Goal: Transaction & Acquisition: Purchase product/service

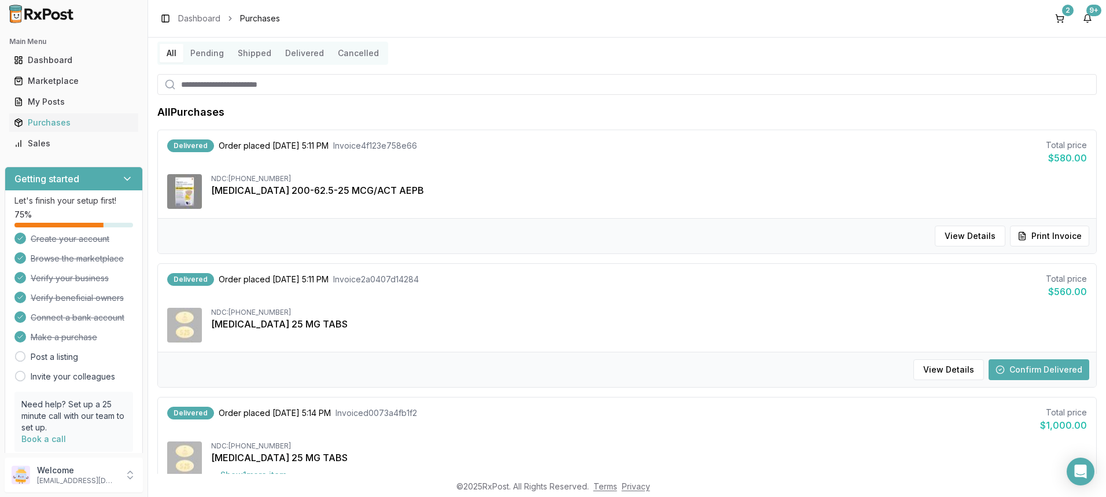
scroll to position [58, 0]
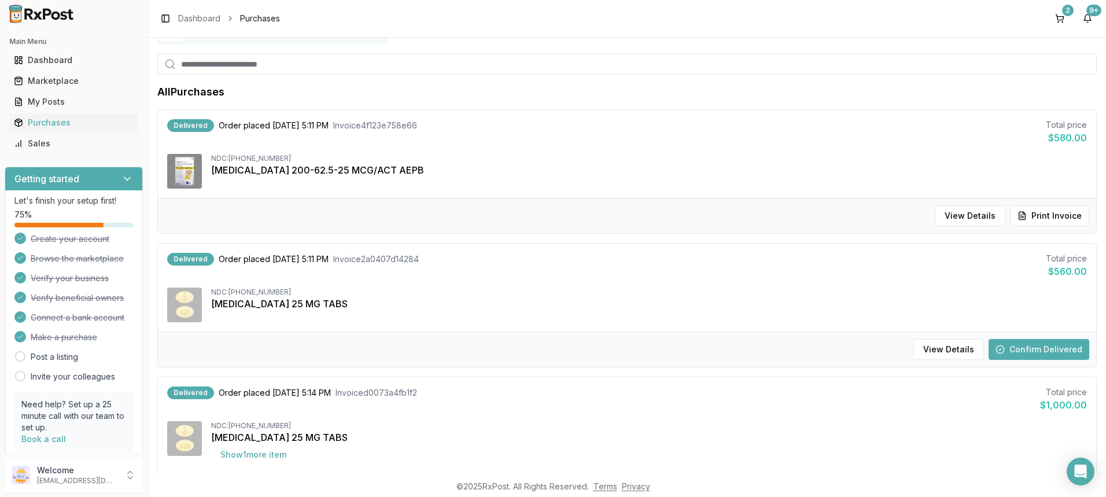
click at [1033, 348] on button "Confirm Delivered" at bounding box center [1038, 349] width 101 height 21
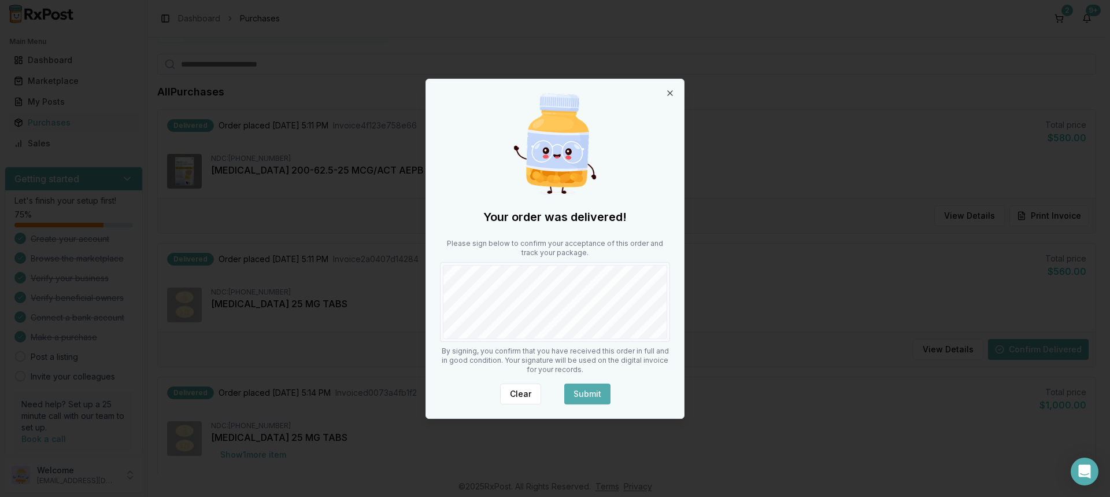
click at [590, 389] on button "Submit" at bounding box center [587, 393] width 46 height 21
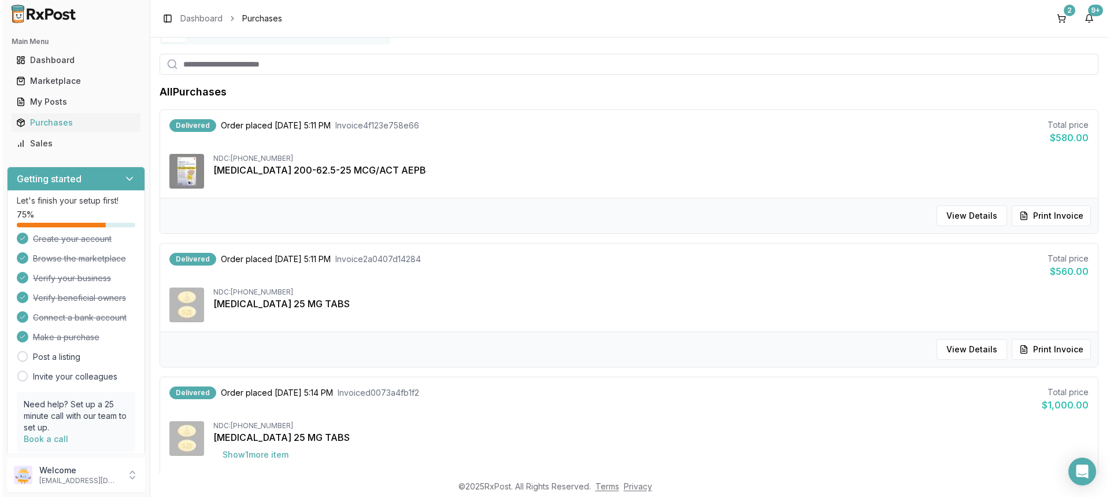
scroll to position [0, 0]
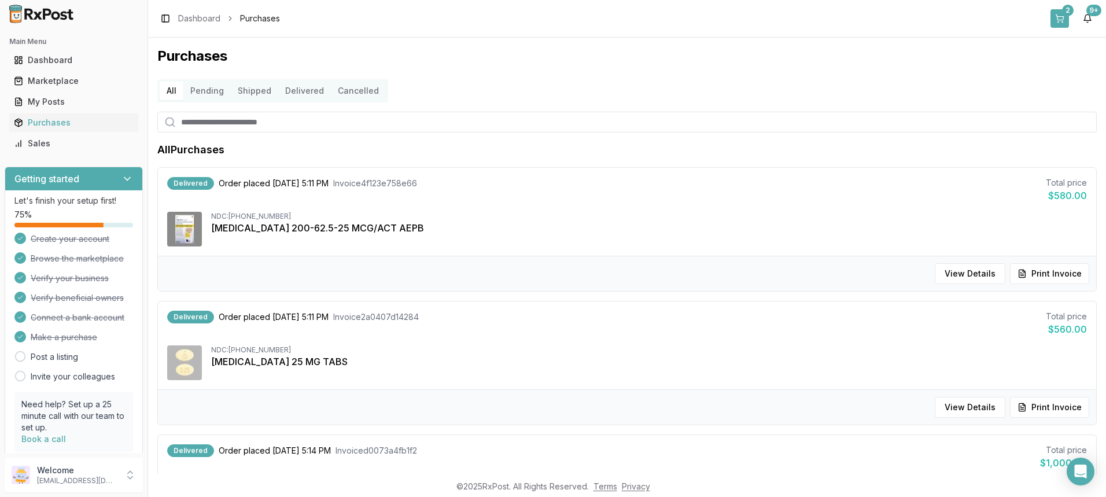
click at [1060, 22] on button "2" at bounding box center [1059, 18] width 19 height 19
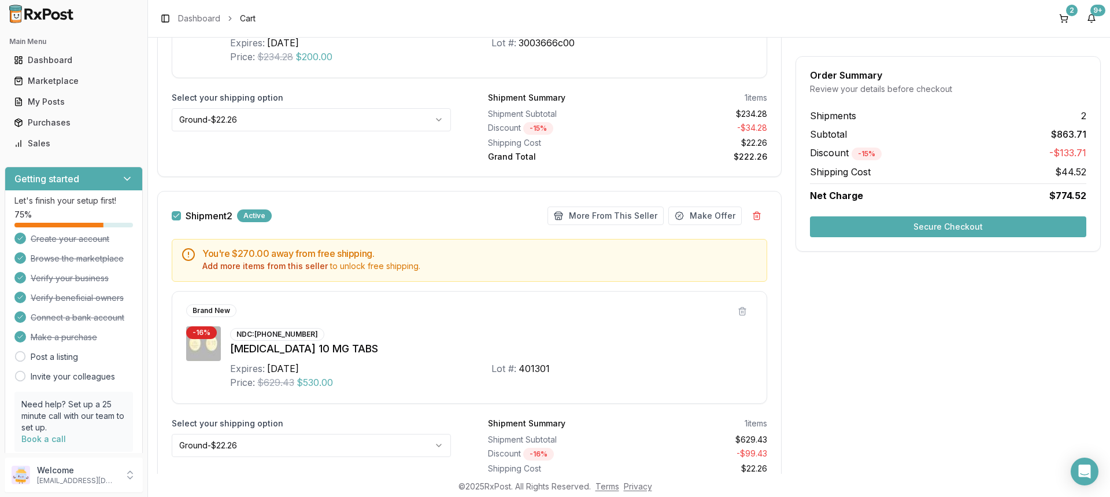
scroll to position [403, 0]
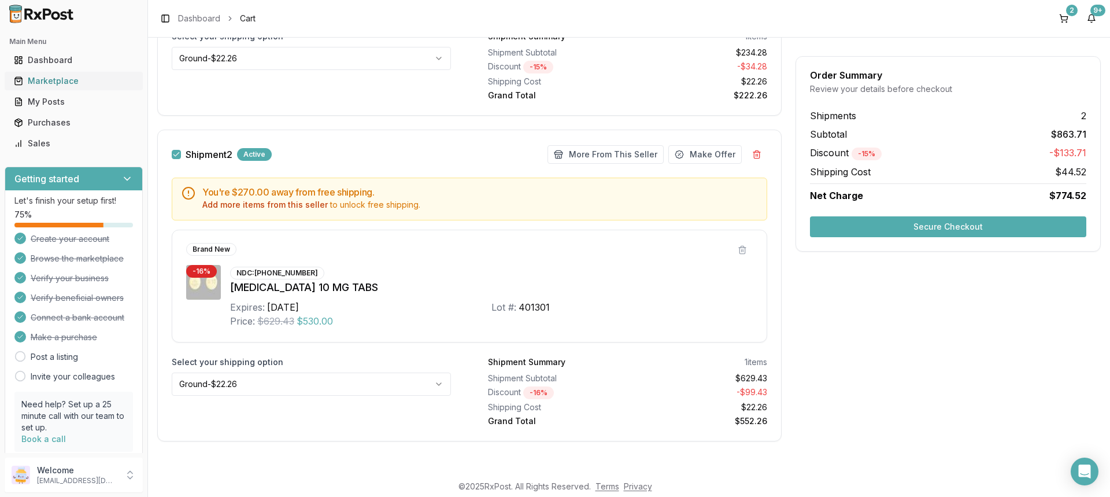
click at [54, 79] on div "Marketplace" at bounding box center [74, 81] width 120 height 12
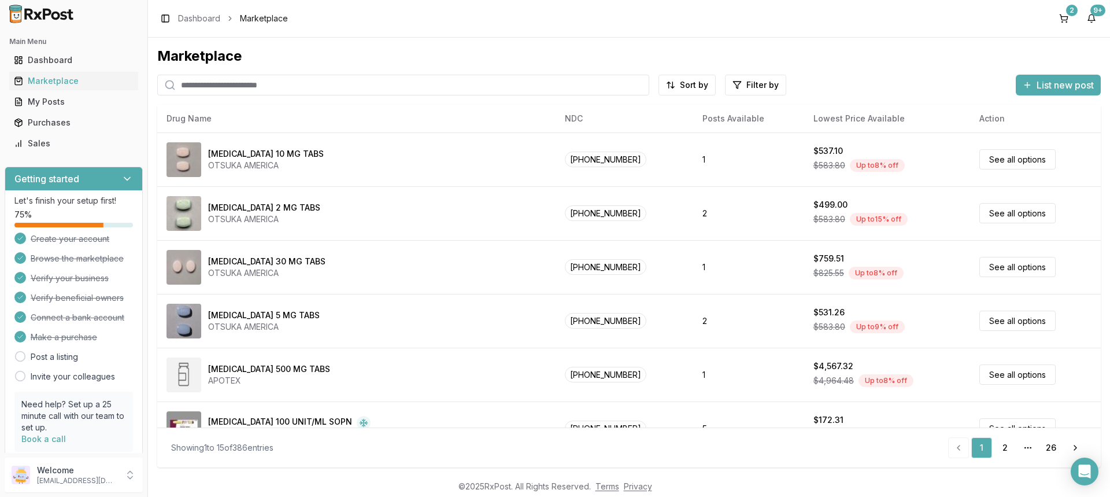
click at [278, 91] on input "search" at bounding box center [403, 85] width 492 height 21
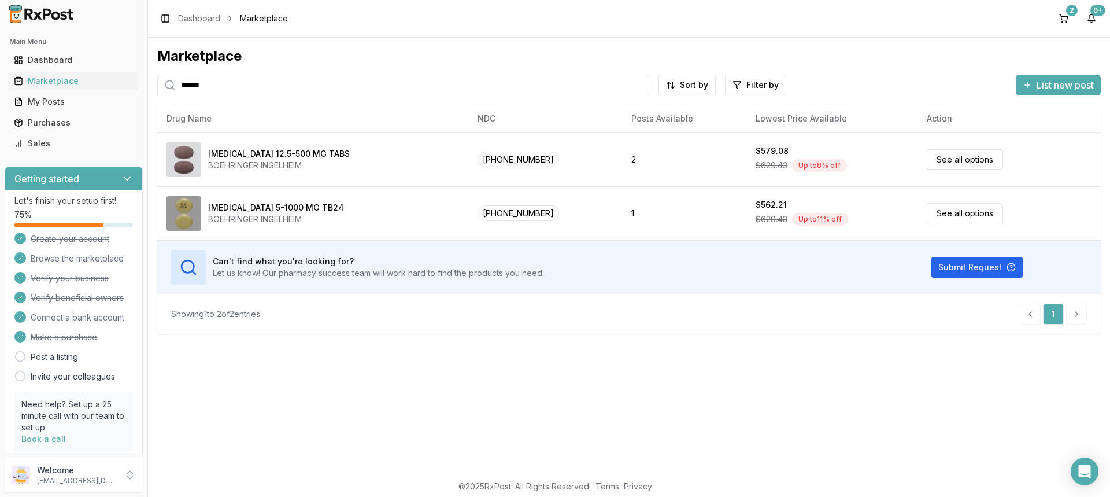
drag, startPoint x: 209, startPoint y: 83, endPoint x: 0, endPoint y: 74, distance: 209.0
click at [0, 72] on div "Main Menu Dashboard Marketplace My Posts Purchases Sales Getting started Let's …" at bounding box center [555, 248] width 1110 height 497
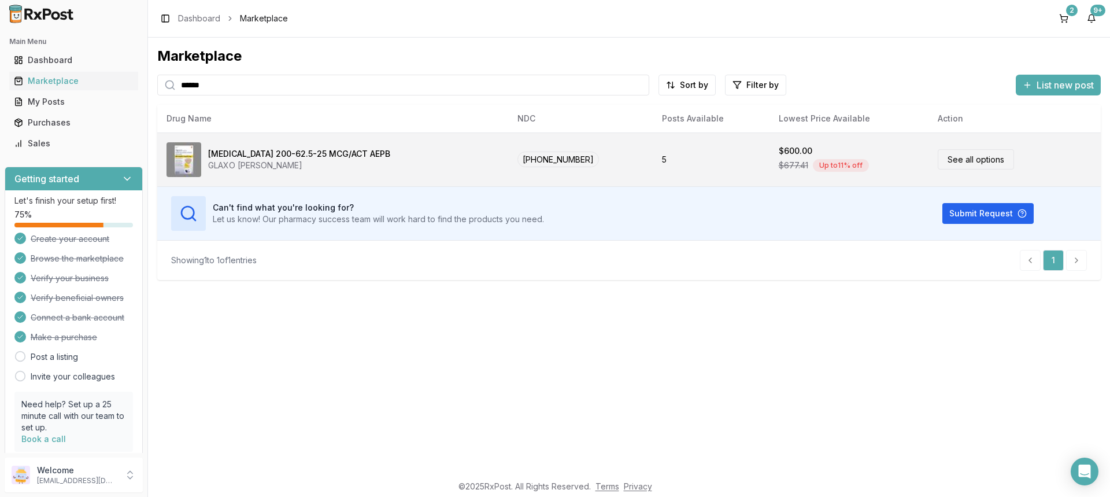
type input "******"
click at [955, 164] on link "See all options" at bounding box center [976, 159] width 76 height 20
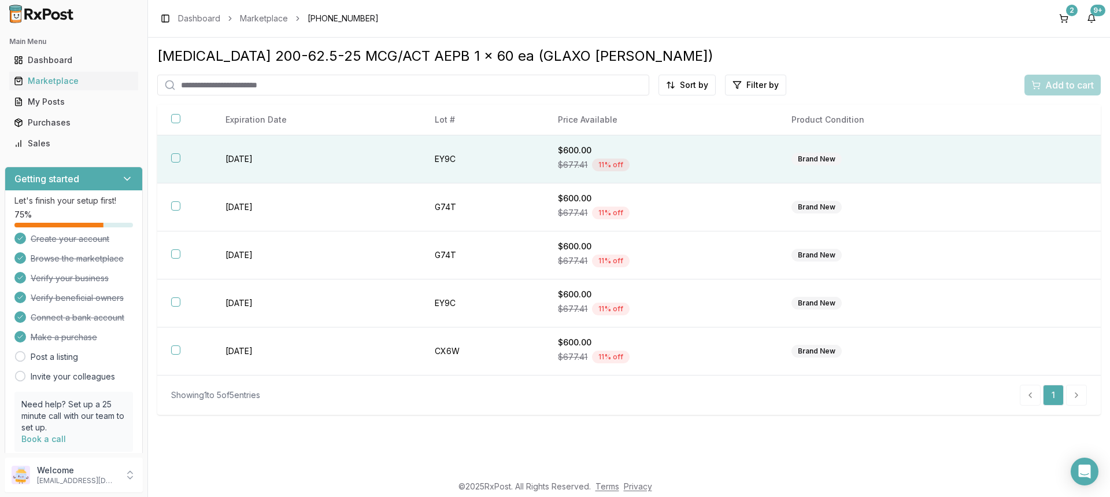
click at [175, 158] on button "button" at bounding box center [175, 157] width 9 height 9
click at [1056, 90] on span "Add to cart" at bounding box center [1070, 85] width 49 height 14
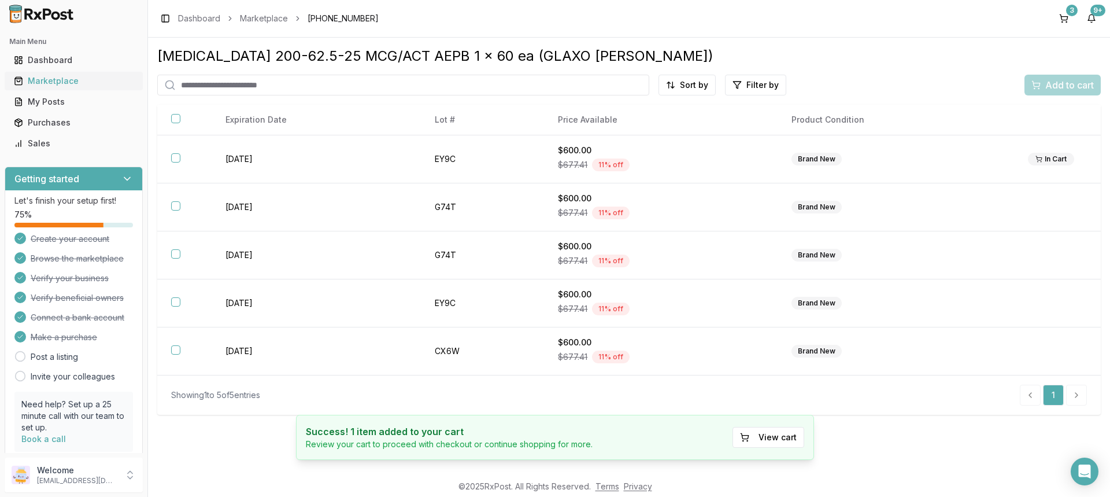
click at [49, 80] on div "Marketplace" at bounding box center [74, 81] width 120 height 12
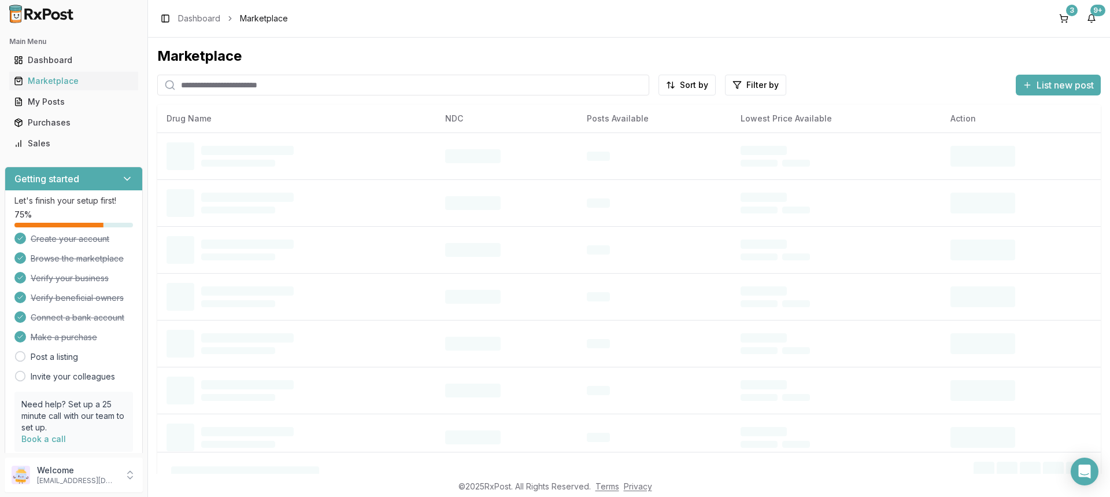
click at [270, 90] on input "search" at bounding box center [403, 85] width 492 height 21
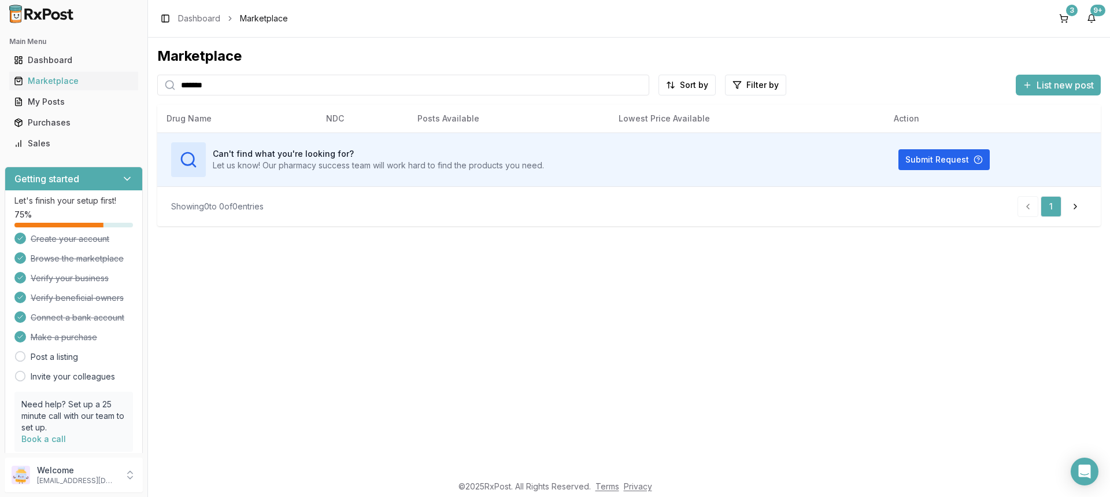
type input "*******"
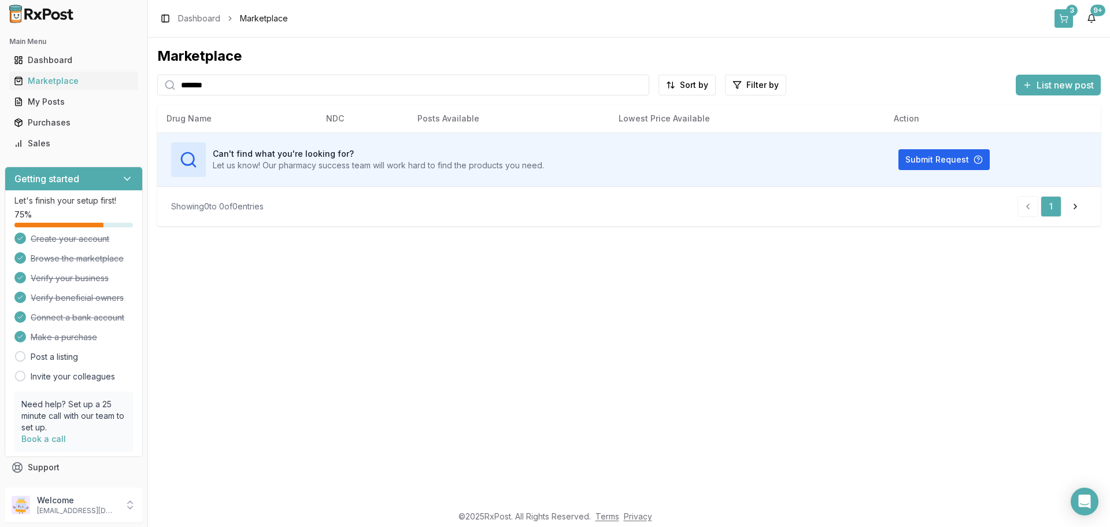
click at [1066, 19] on button "3" at bounding box center [1064, 18] width 19 height 19
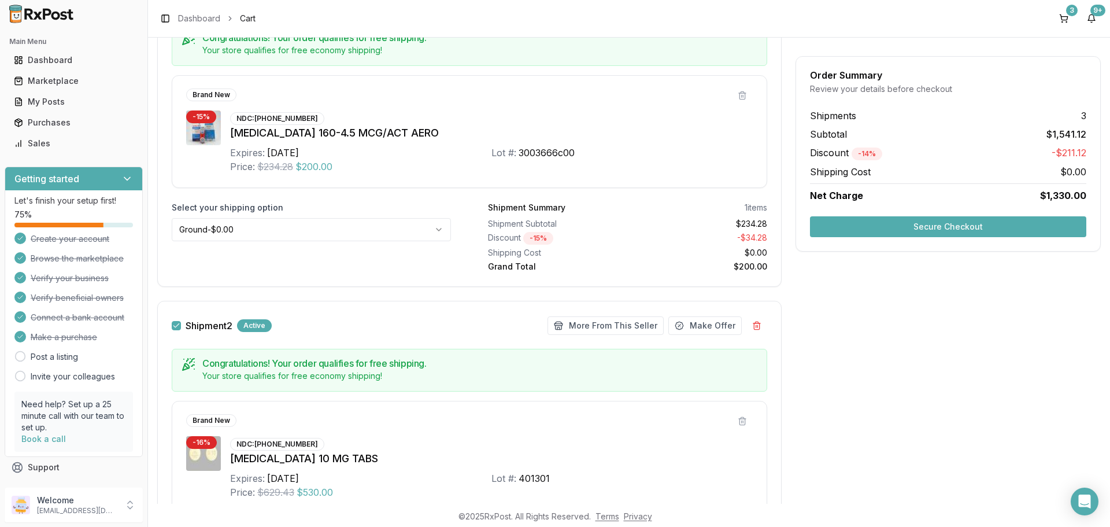
scroll to position [116, 0]
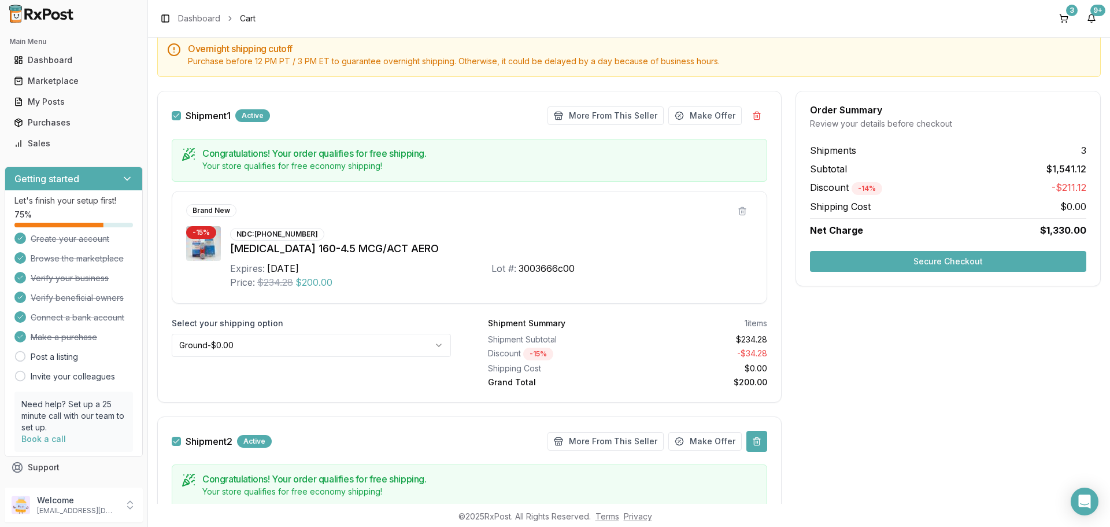
click at [755, 442] on button at bounding box center [757, 441] width 21 height 21
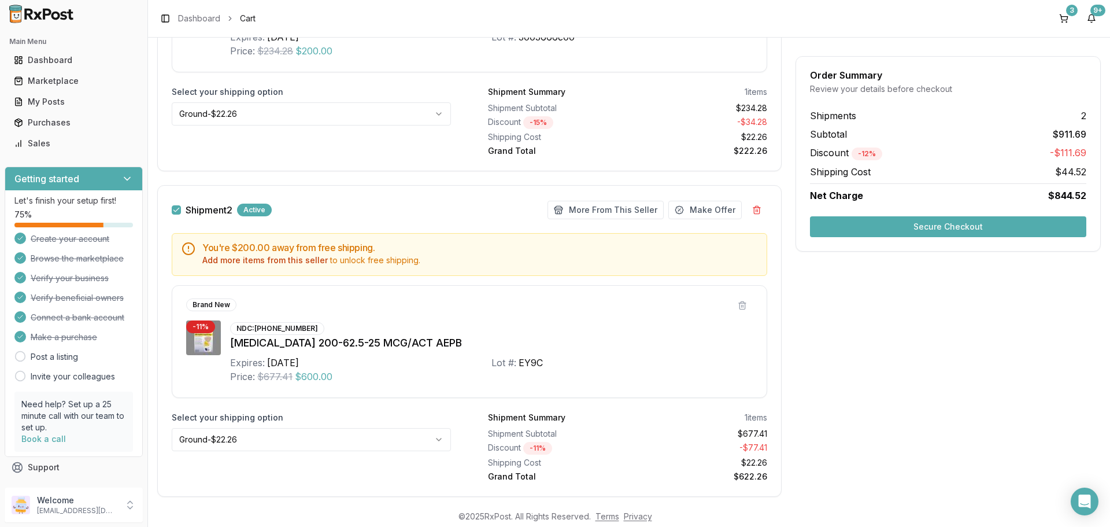
scroll to position [372, 0]
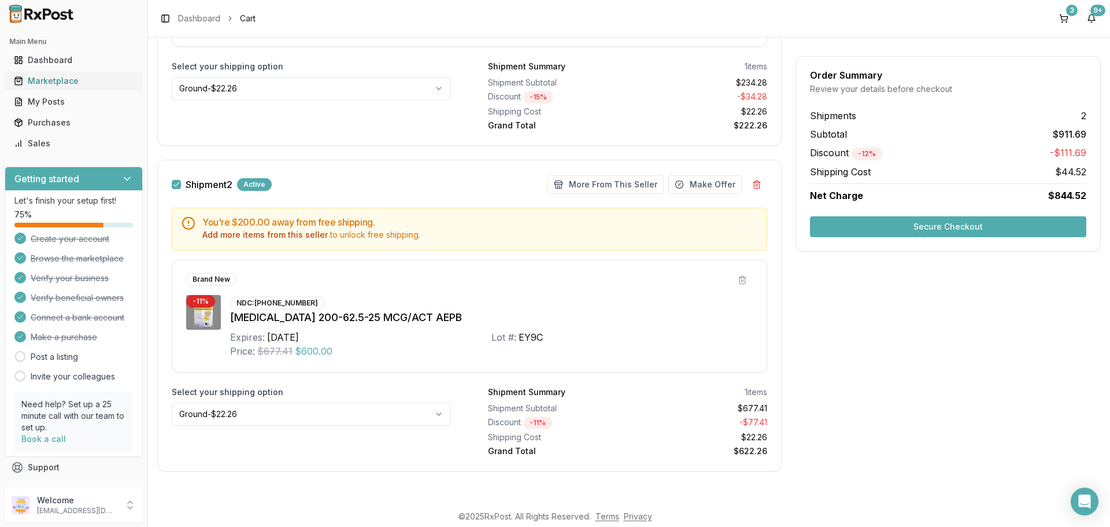
click at [47, 76] on div "Marketplace" at bounding box center [74, 81] width 120 height 12
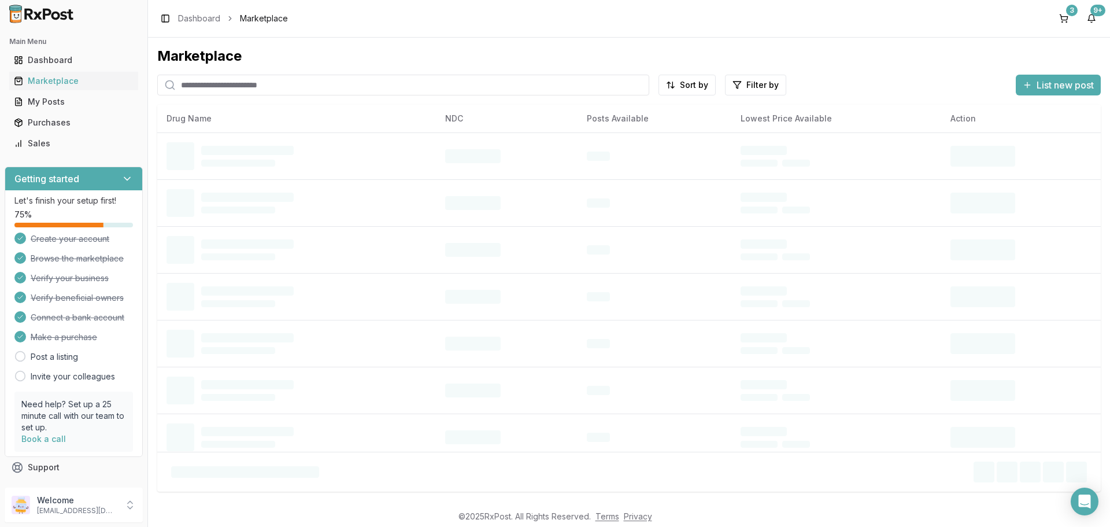
click at [261, 88] on input "search" at bounding box center [403, 85] width 492 height 21
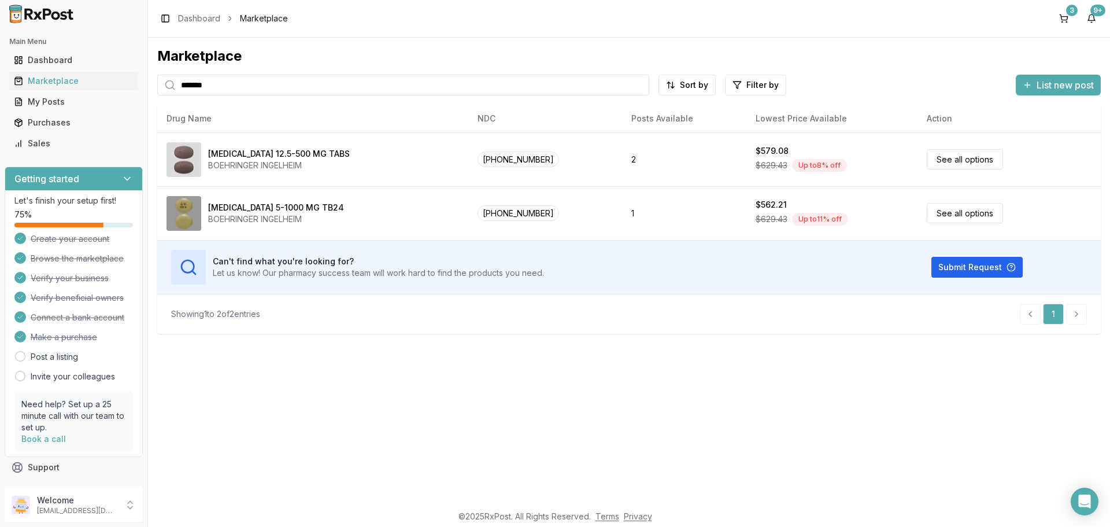
drag, startPoint x: 224, startPoint y: 86, endPoint x: 0, endPoint y: 94, distance: 224.5
click at [0, 94] on div "Main Menu Dashboard Marketplace My Posts Purchases Sales Getting started Let's …" at bounding box center [555, 263] width 1110 height 527
type input "*******"
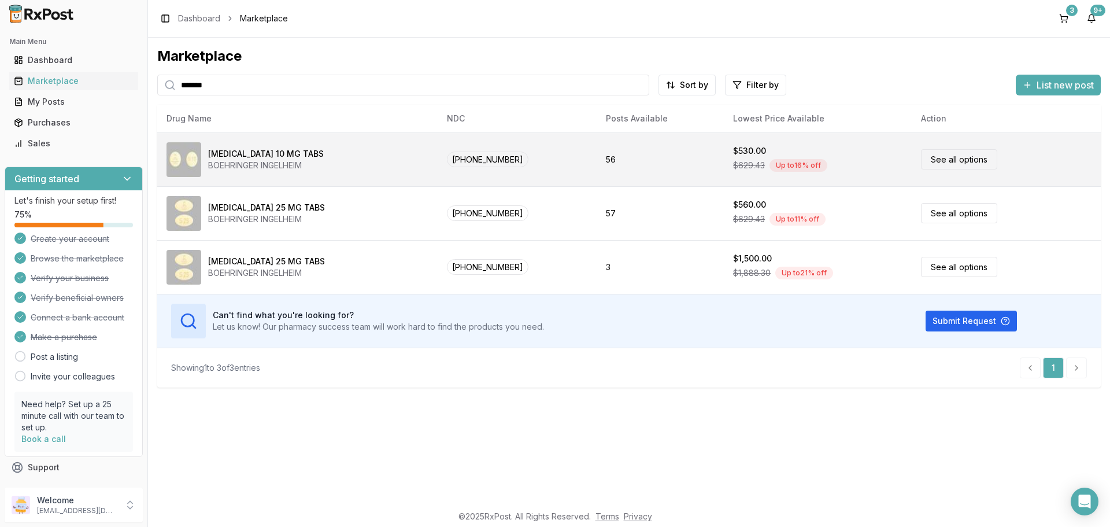
click at [961, 159] on link "See all options" at bounding box center [959, 159] width 76 height 20
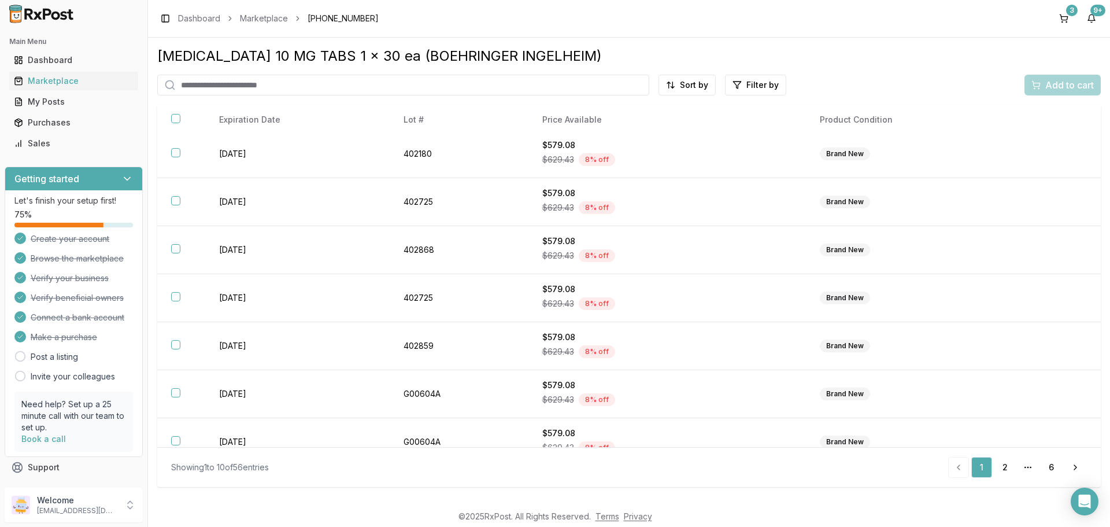
scroll to position [169, 0]
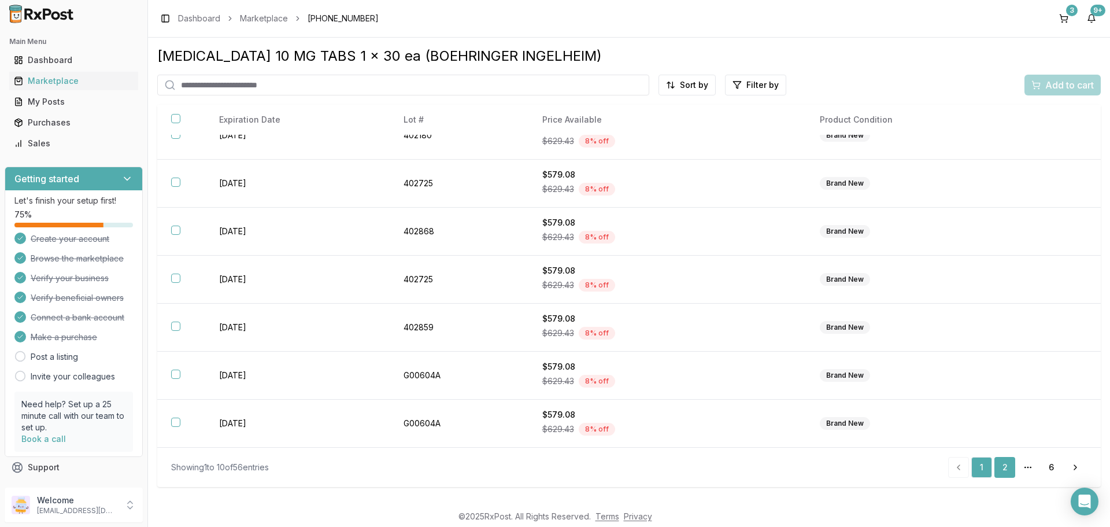
click at [1007, 467] on link "2" at bounding box center [1005, 467] width 21 height 21
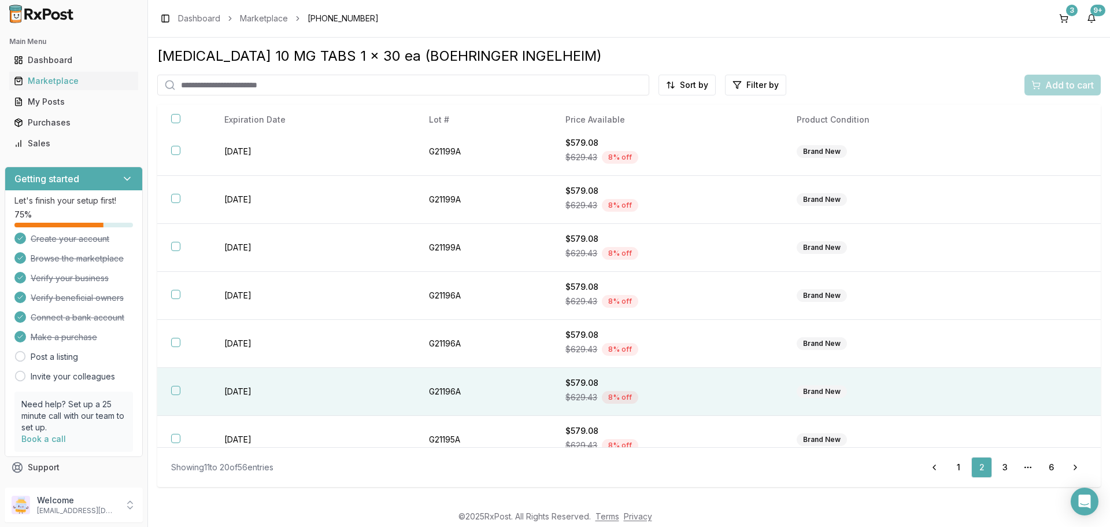
scroll to position [168, 0]
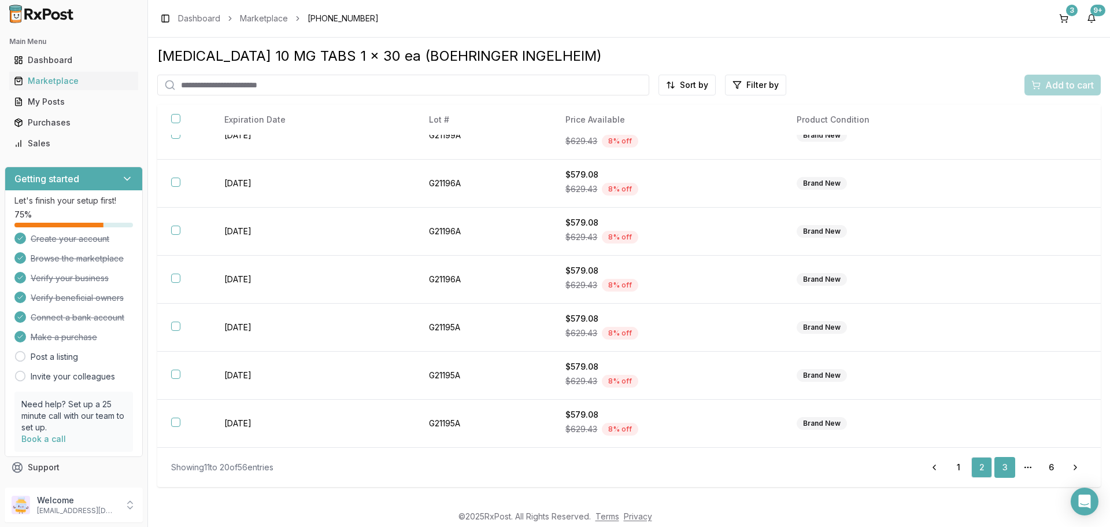
click at [1008, 467] on link "3" at bounding box center [1005, 467] width 21 height 21
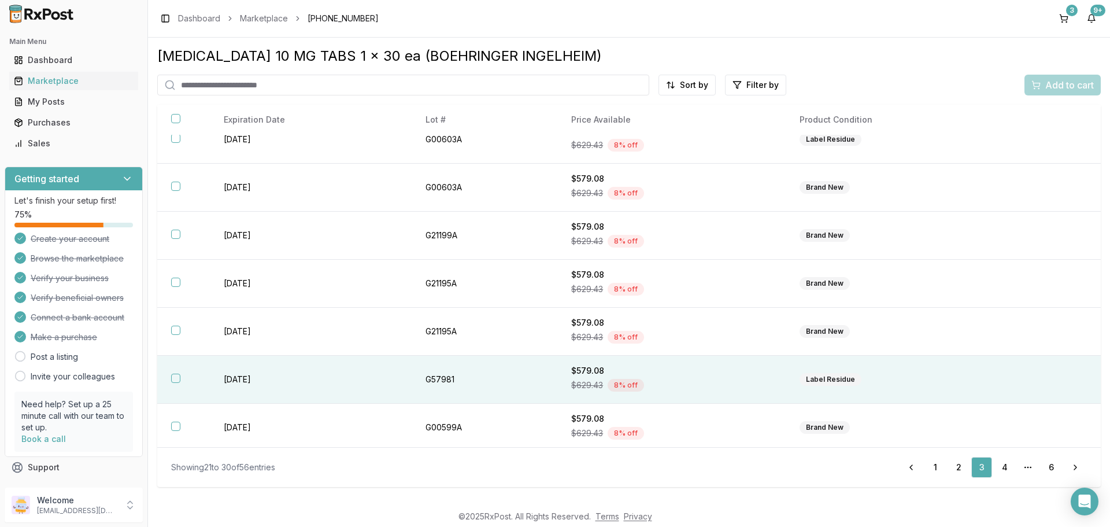
scroll to position [168, 0]
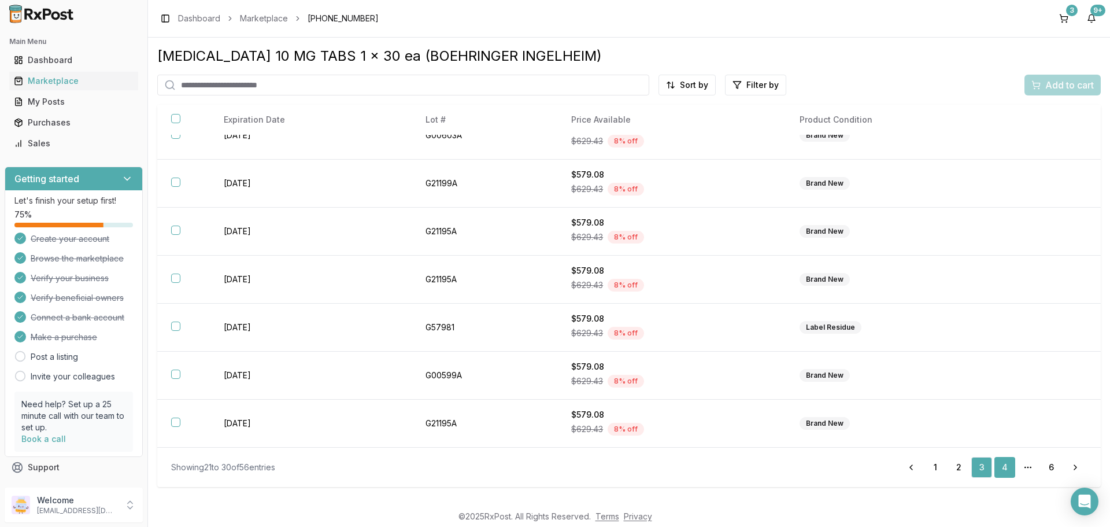
click at [1009, 467] on link "4" at bounding box center [1005, 467] width 21 height 21
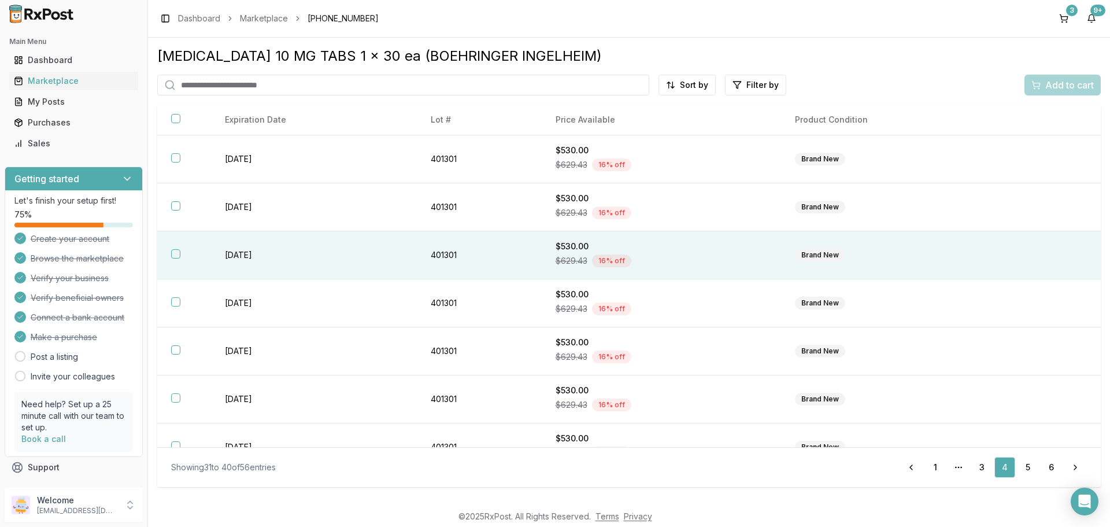
scroll to position [168, 0]
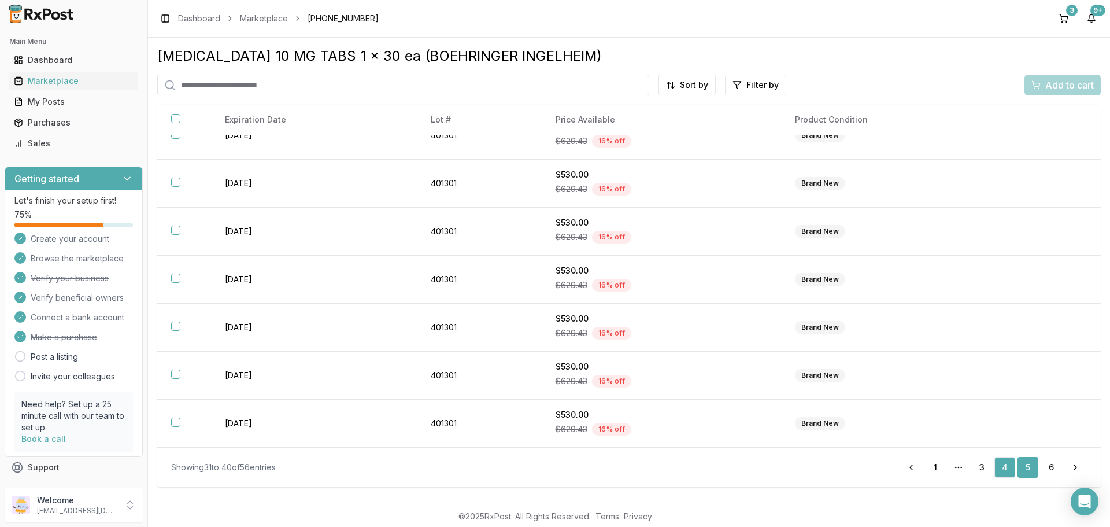
click at [1028, 468] on link "5" at bounding box center [1028, 467] width 21 height 21
click at [696, 87] on html "Main Menu Dashboard Marketplace My Posts Purchases Sales Getting started Let's …" at bounding box center [555, 263] width 1110 height 527
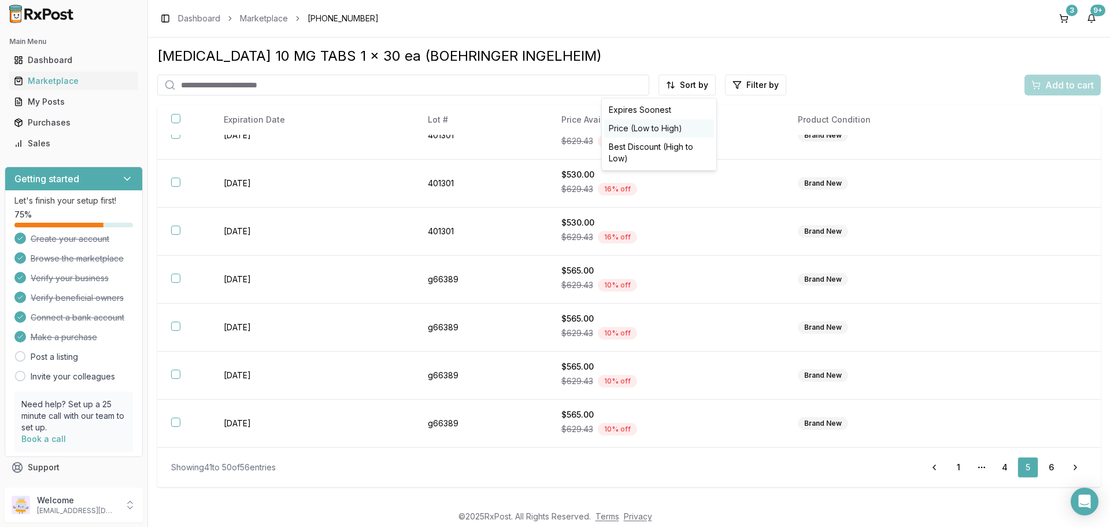
click at [648, 128] on div "Price (Low to High)" at bounding box center [659, 128] width 110 height 19
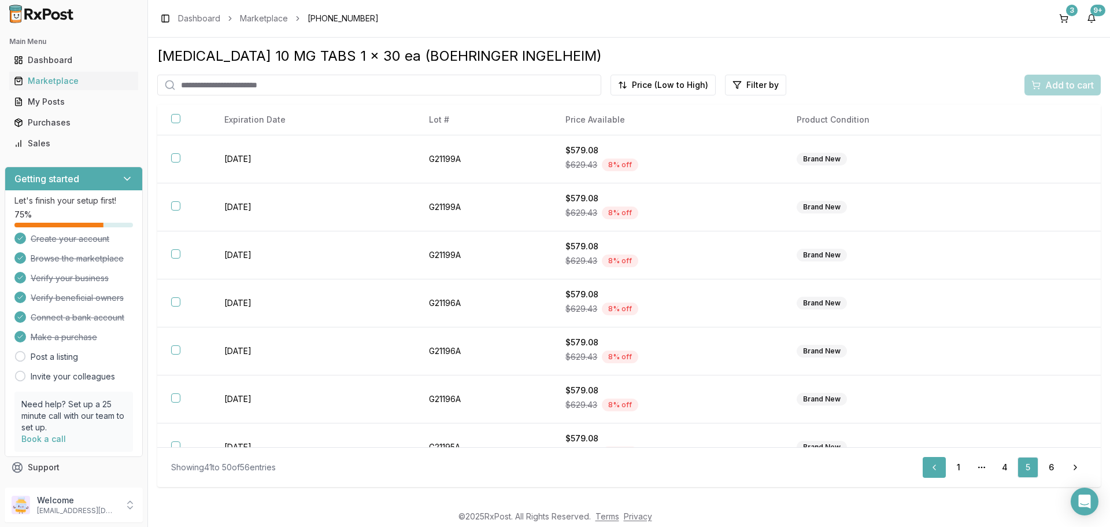
click at [935, 467] on link "Previous" at bounding box center [934, 467] width 23 height 21
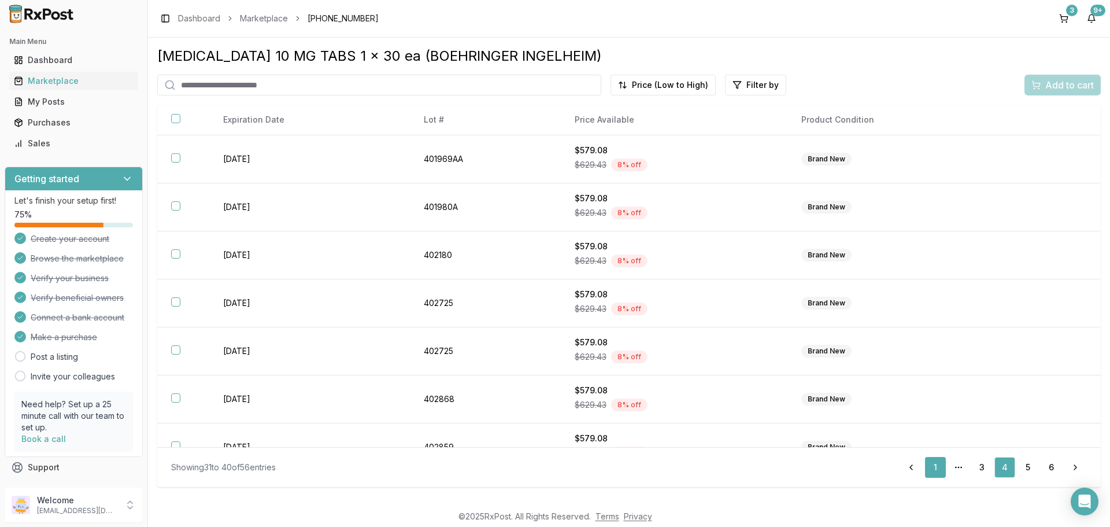
click at [933, 468] on link "1" at bounding box center [935, 467] width 21 height 21
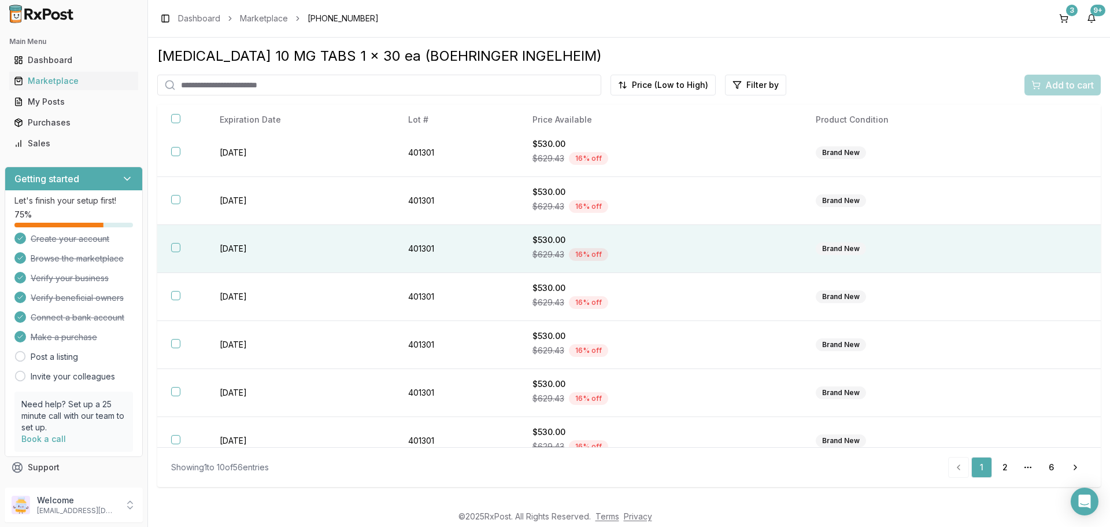
scroll to position [169, 0]
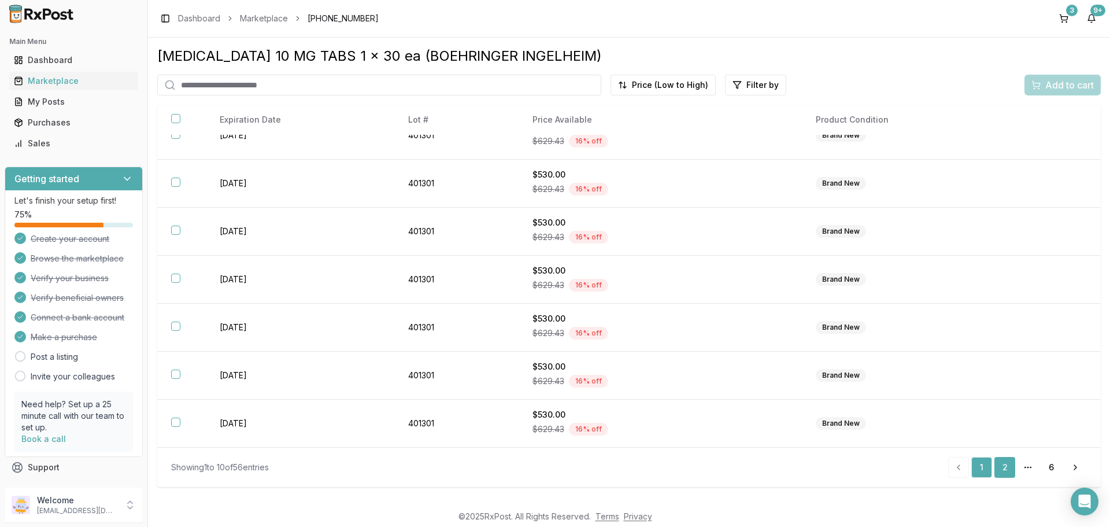
click at [1005, 470] on link "2" at bounding box center [1005, 467] width 21 height 21
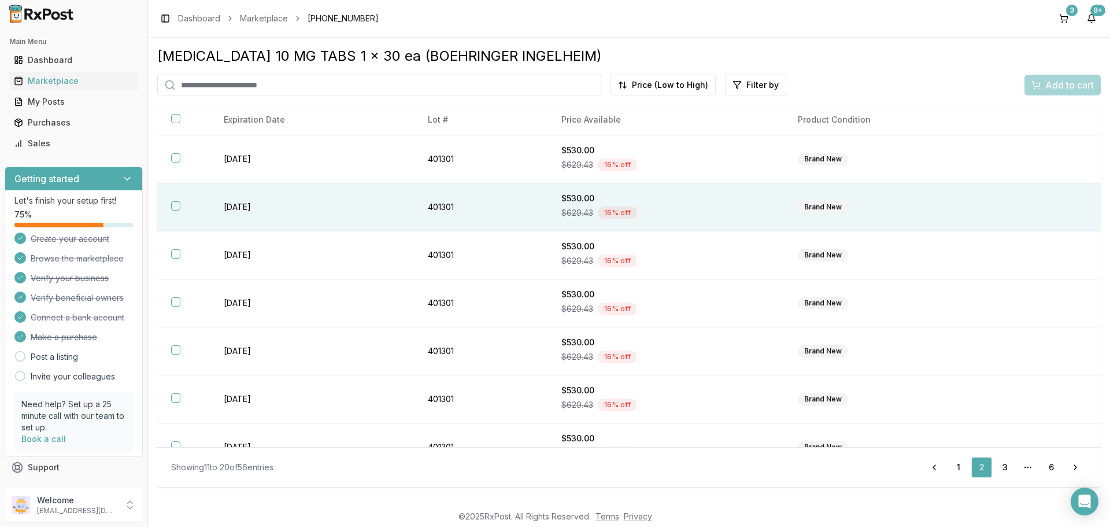
click at [174, 204] on button "button" at bounding box center [175, 205] width 9 height 9
click at [1069, 82] on span "Add to cart" at bounding box center [1070, 85] width 49 height 14
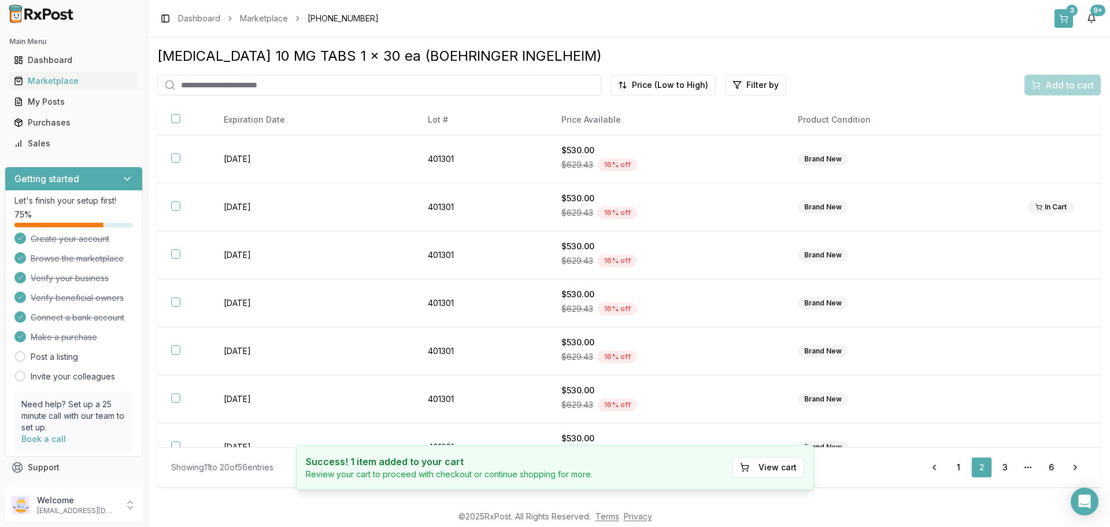
click at [1065, 16] on button "3" at bounding box center [1064, 18] width 19 height 19
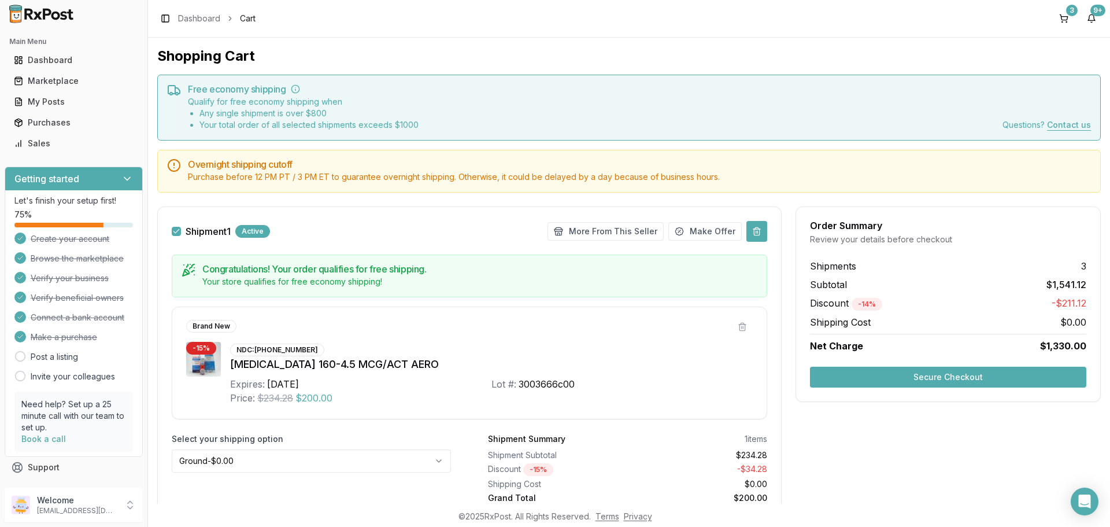
click at [756, 232] on button at bounding box center [757, 231] width 21 height 21
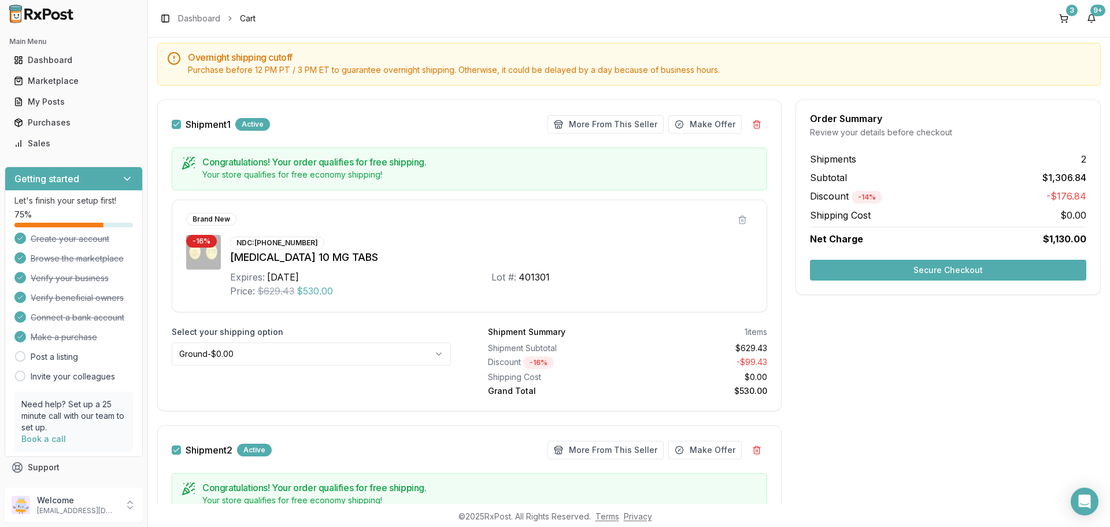
scroll to position [116, 0]
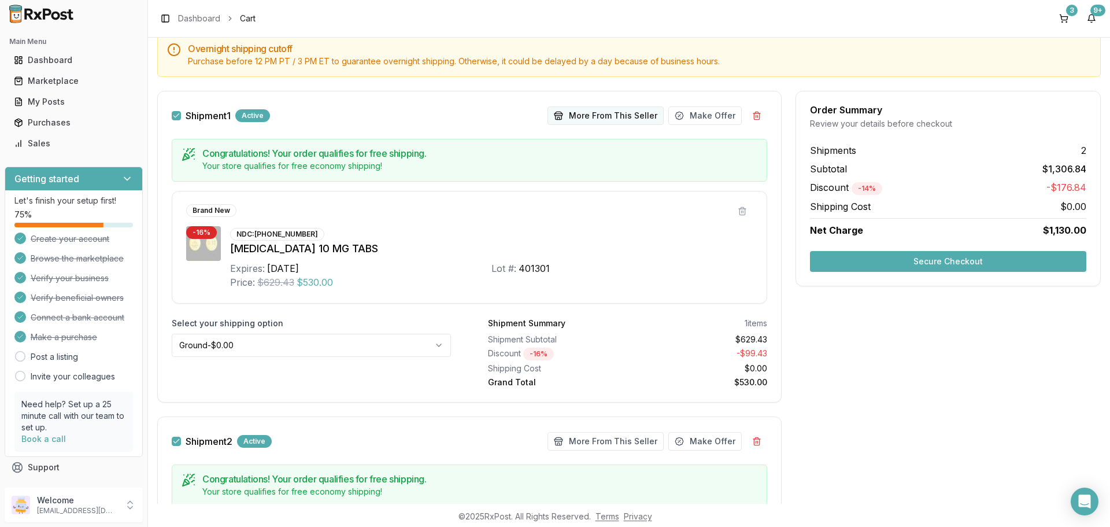
click at [604, 115] on button "More From This Seller" at bounding box center [606, 115] width 116 height 19
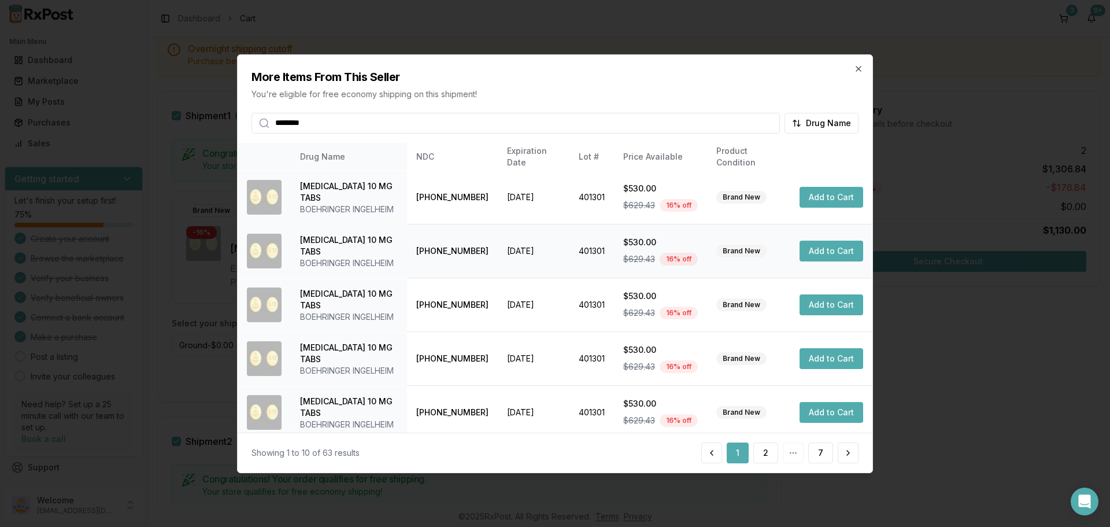
type input "********"
click at [814, 250] on button "Add to Cart" at bounding box center [832, 251] width 64 height 21
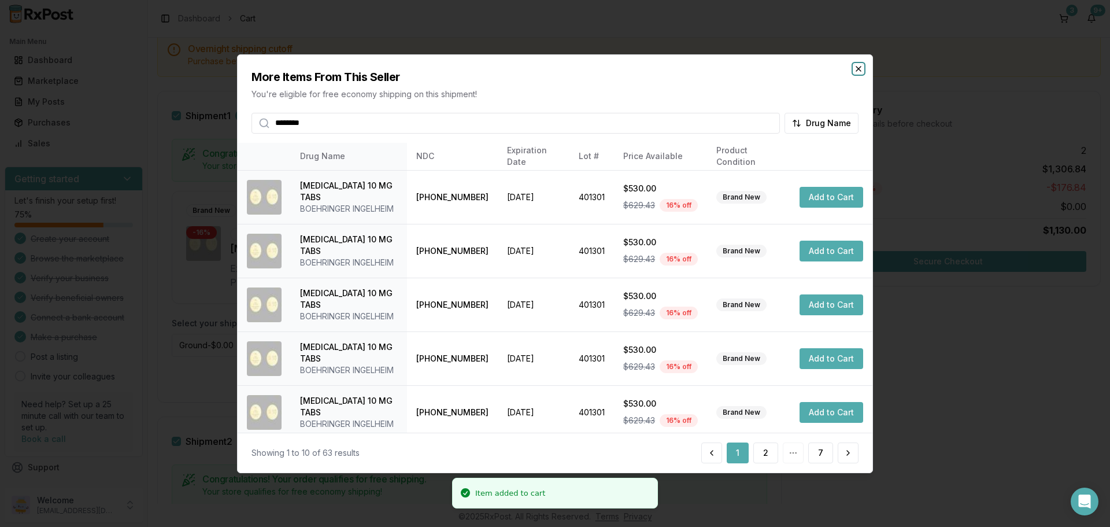
click at [857, 69] on icon "button" at bounding box center [858, 68] width 9 height 9
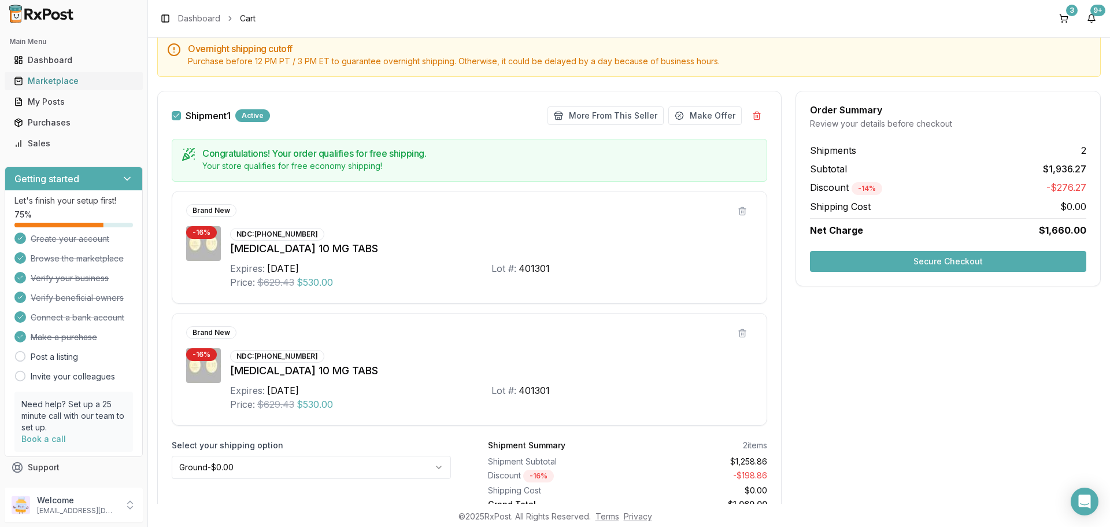
click at [50, 82] on div "Marketplace" at bounding box center [74, 81] width 120 height 12
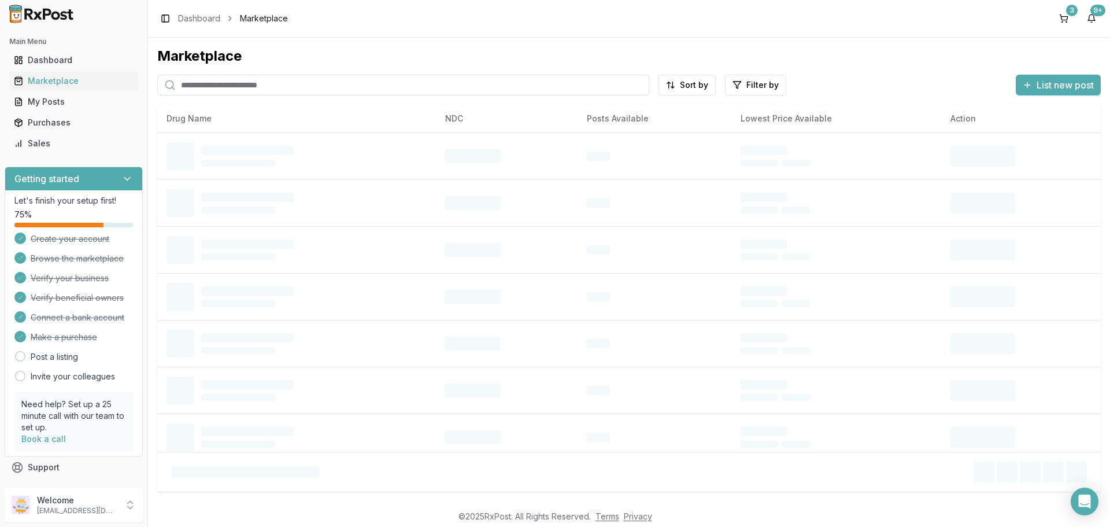
click at [423, 84] on input "search" at bounding box center [403, 85] width 492 height 21
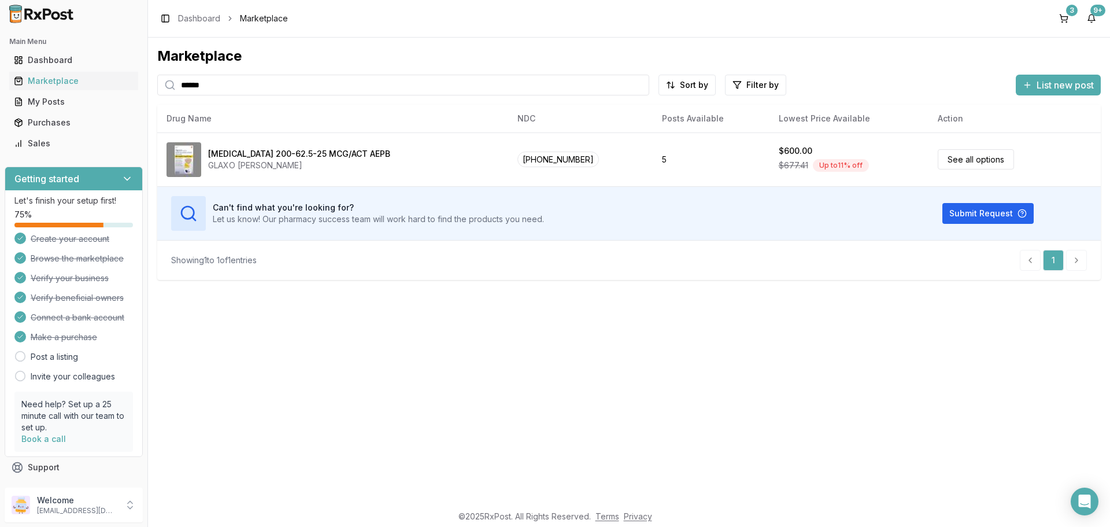
type input "******"
